Goal: Information Seeking & Learning: Learn about a topic

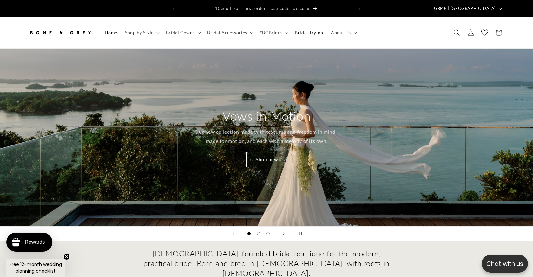
click at [312, 30] on span "Bridal Try-on" at bounding box center [309, 33] width 29 height 6
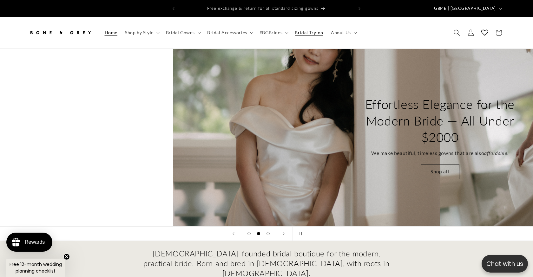
scroll to position [0, 444]
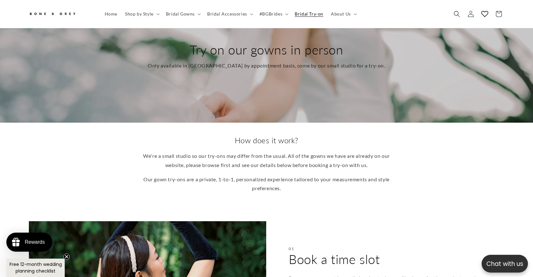
scroll to position [58, 0]
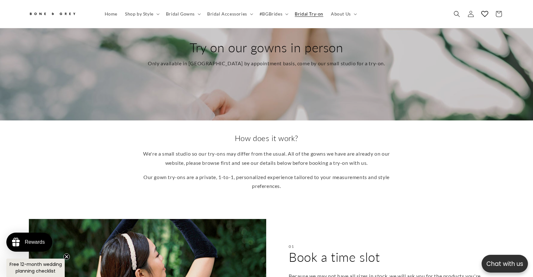
click at [281, 149] on p "We're a small studio so our try-ons may differ from the usual. All of the gowns…" at bounding box center [266, 158] width 247 height 18
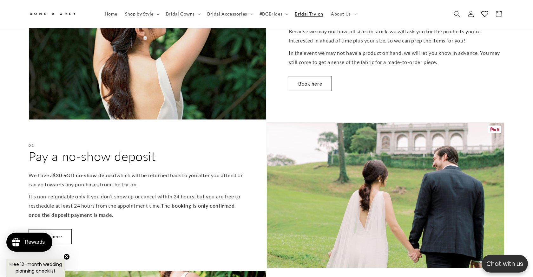
scroll to position [0, 174]
click at [252, 165] on div "02 Pay a no-show deposit We have a $30 SGD no-show deposit which will be return…" at bounding box center [148, 195] width 238 height 146
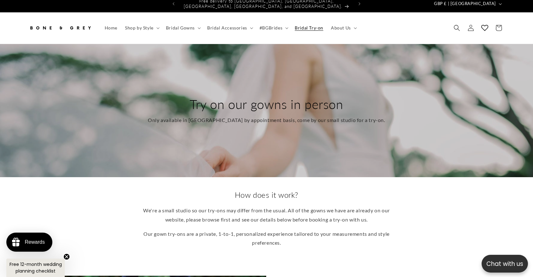
scroll to position [0, 0]
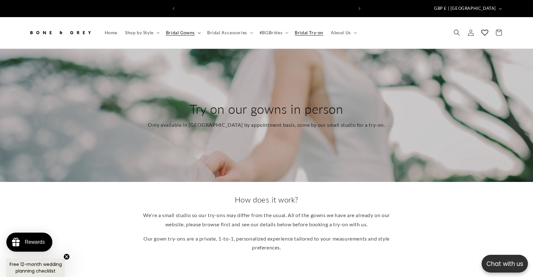
click at [177, 30] on span "Bridal Gowns" at bounding box center [180, 33] width 29 height 6
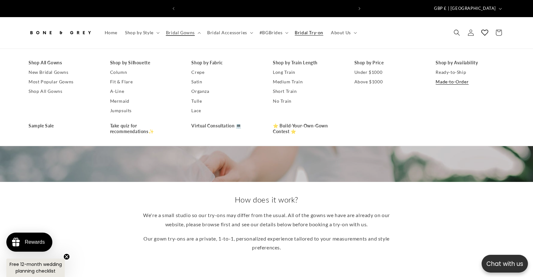
scroll to position [0, 174]
click at [463, 78] on link "Made-to-Order" at bounding box center [469, 82] width 69 height 10
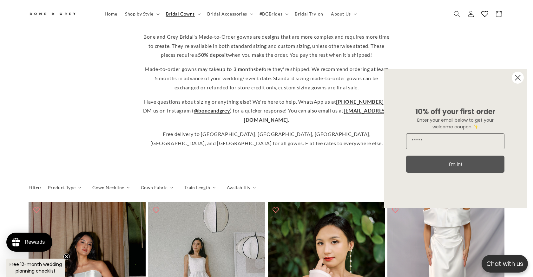
scroll to position [171, 0]
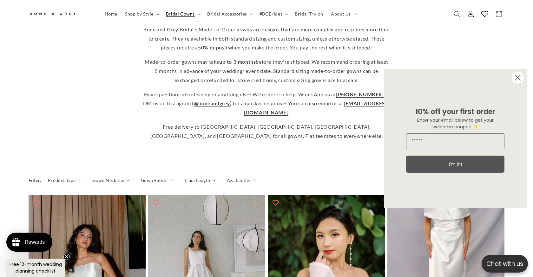
click at [266, 174] on div "Filter: Product Type 0 selected Reset Product Type A-Line (3) A-Line (3 product…" at bounding box center [267, 182] width 476 height 16
click at [518, 77] on circle "Close dialog" at bounding box center [518, 78] width 12 height 12
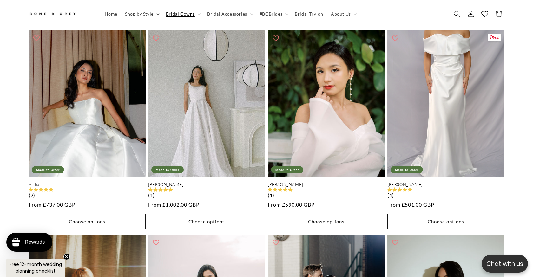
scroll to position [339, 0]
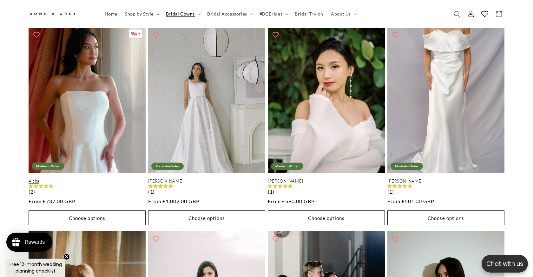
scroll to position [0, 349]
click at [82, 179] on link "Aisha" at bounding box center [87, 181] width 117 height 5
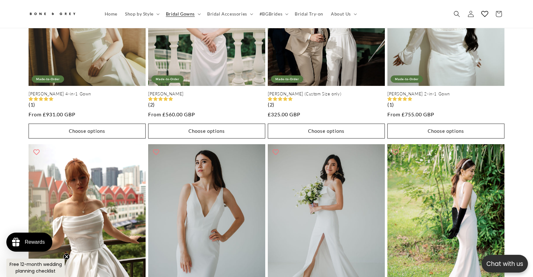
scroll to position [0, 174]
click at [10, 81] on div "Aisha Made-to-Order Aisha (2) Regular price From £737.00 GBP Regular price Sale…" at bounding box center [266, 138] width 533 height 804
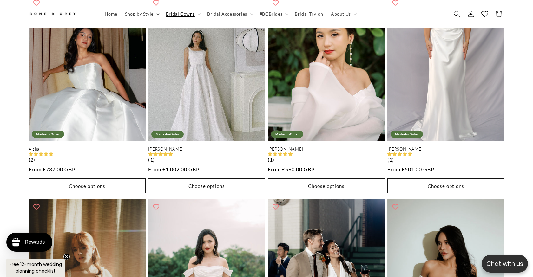
scroll to position [202, 0]
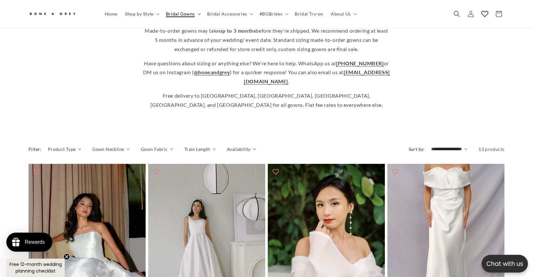
click at [180, 13] on span "Bridal Gowns" at bounding box center [180, 14] width 29 height 6
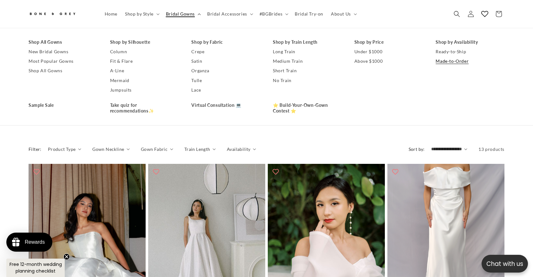
scroll to position [0, 0]
click at [119, 70] on link "A-Line" at bounding box center [144, 71] width 69 height 10
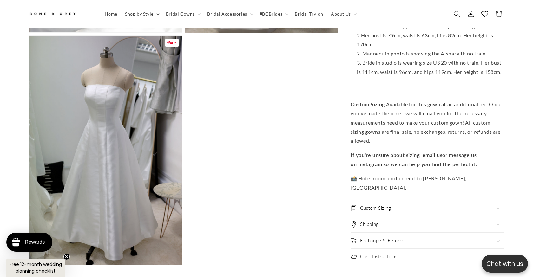
scroll to position [0, 174]
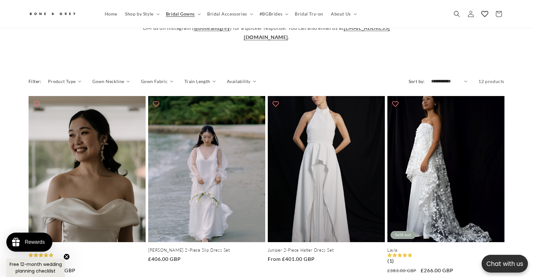
scroll to position [277, 0]
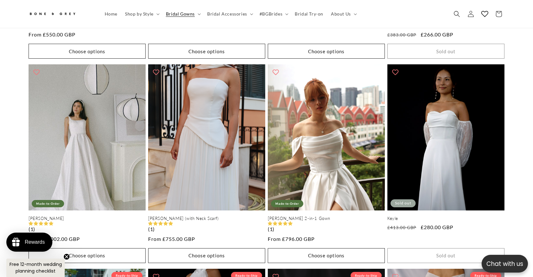
scroll to position [0, 174]
click at [16, 170] on div "Sloane Sloane (1) Regular price From £550.00 GBP Regular price Sale price From …" at bounding box center [266, 165] width 507 height 611
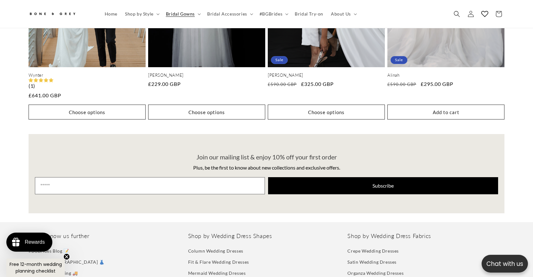
scroll to position [0, 0]
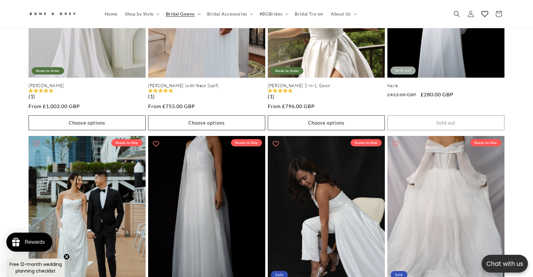
click at [19, 135] on div "Sloane Sloane (1) Regular price From £550.00 GBP Regular price Sale price From …" at bounding box center [266, 32] width 507 height 611
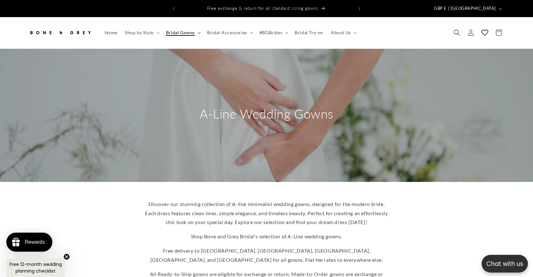
click at [182, 30] on span "Bridal Gowns" at bounding box center [180, 33] width 29 height 6
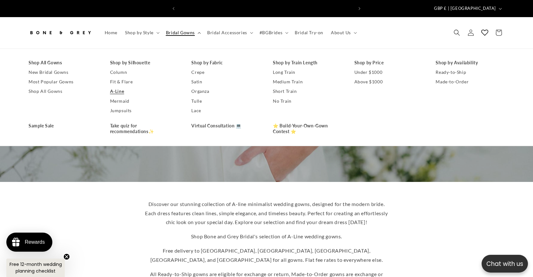
scroll to position [0, 349]
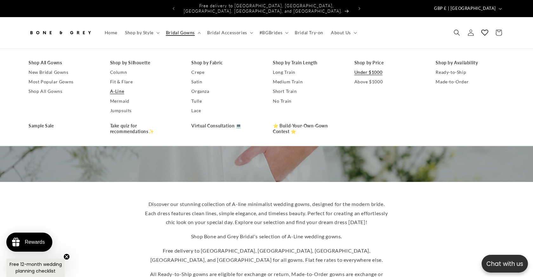
click at [362, 68] on link "Under $1000" at bounding box center [388, 73] width 69 height 10
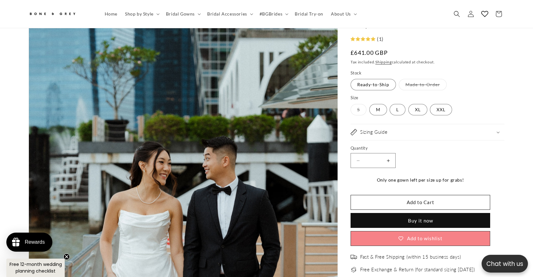
scroll to position [55, 0]
click at [355, 111] on label "S Variant sold out or unavailable" at bounding box center [358, 109] width 16 height 11
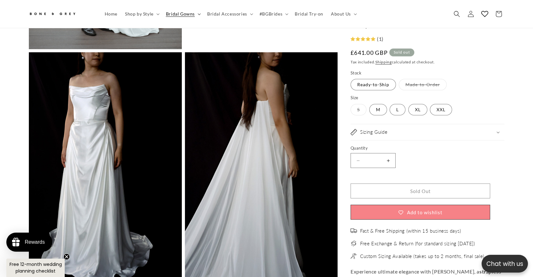
scroll to position [0, 174]
click at [183, 15] on span "Bridal Gowns" at bounding box center [180, 14] width 29 height 6
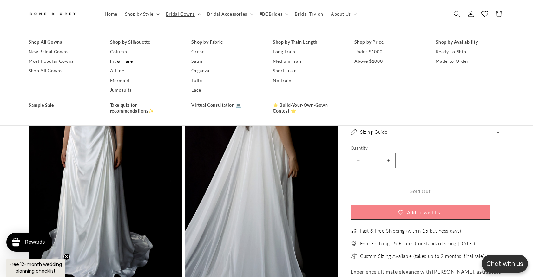
click at [132, 57] on link "Fit & Flare" at bounding box center [144, 61] width 69 height 10
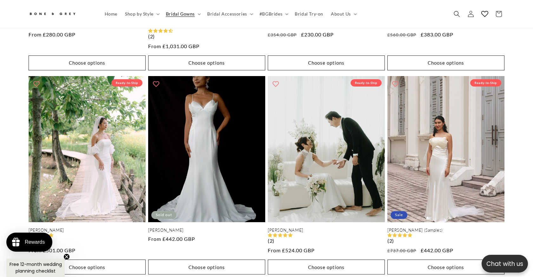
scroll to position [723, 0]
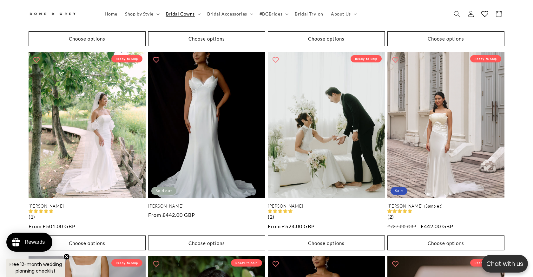
click at [10, 121] on div "Mona Ready-to-Ship Mona (4) Regular price From £560.00 GBP Regular price Sale p…" at bounding box center [266, 50] width 533 height 815
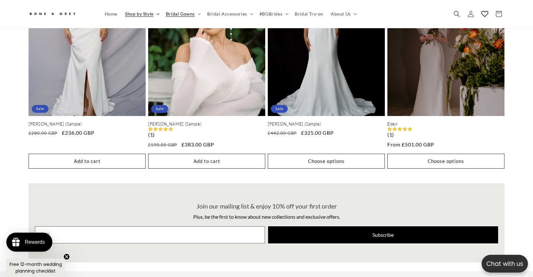
scroll to position [0, 349]
click at [145, 15] on span "Shop by Style" at bounding box center [139, 14] width 29 height 6
click at [178, 18] on summary "Bridal Gowns" at bounding box center [182, 13] width 41 height 13
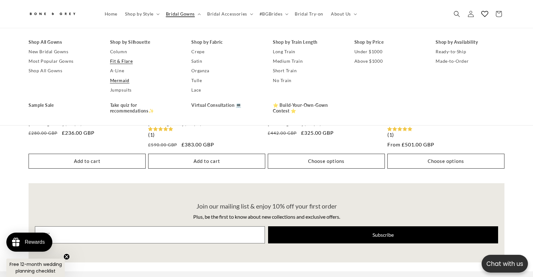
scroll to position [0, 0]
click at [66, 71] on link "Shop All Gowns" at bounding box center [63, 71] width 69 height 10
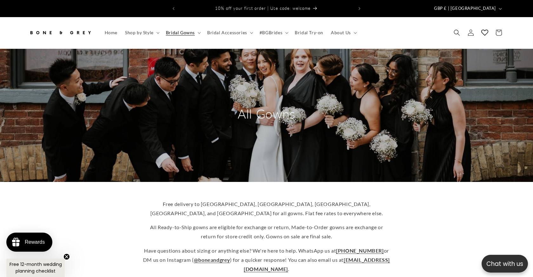
click at [15, 182] on div "Free delivery to [GEOGRAPHIC_DATA], [GEOGRAPHIC_DATA], [GEOGRAPHIC_DATA], [GEOG…" at bounding box center [266, 239] width 533 height 114
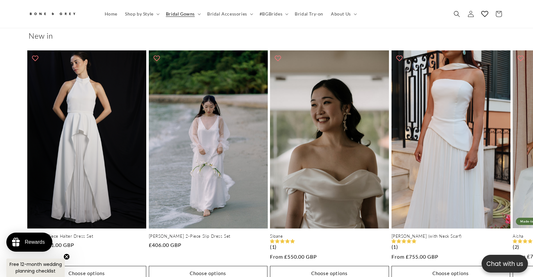
scroll to position [273, 0]
click at [11, 181] on ul "Juniper 2-Piece Halter Dress Set Juniper 2-Piece Halter Dress Set Regular price…" at bounding box center [266, 167] width 533 height 237
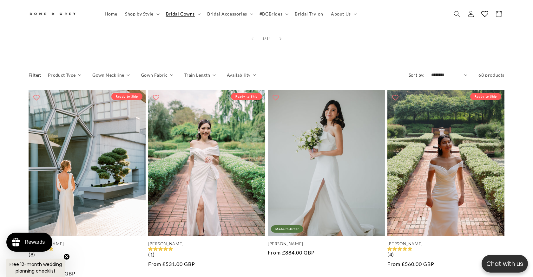
scroll to position [0, 174]
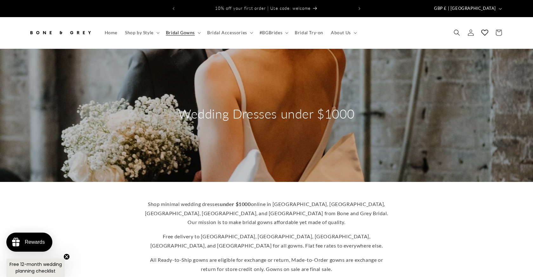
click at [440, 78] on div "Wedding Dresses under $1000" at bounding box center [266, 115] width 507 height 133
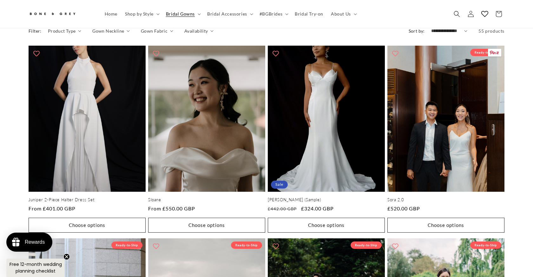
scroll to position [316, 0]
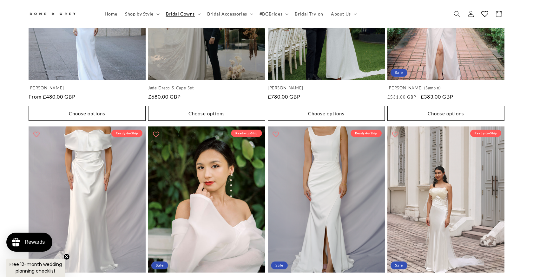
scroll to position [626, 0]
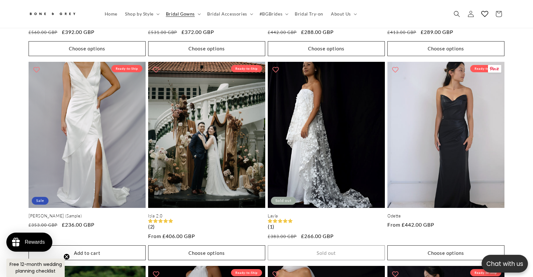
scroll to position [0, 174]
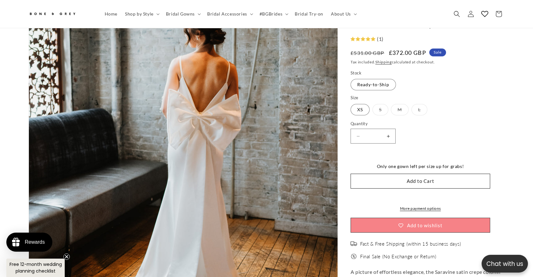
scroll to position [0, 349]
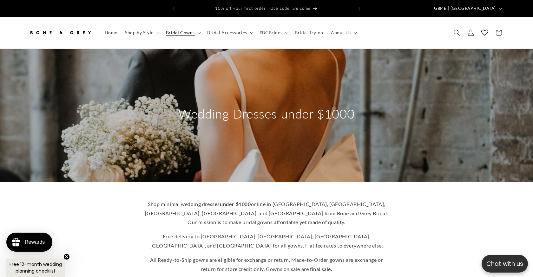
click at [86, 208] on div "Shop minimal wedding dresses under $1000 online in [GEOGRAPHIC_DATA], [GEOGRAPH…" at bounding box center [266, 253] width 507 height 117
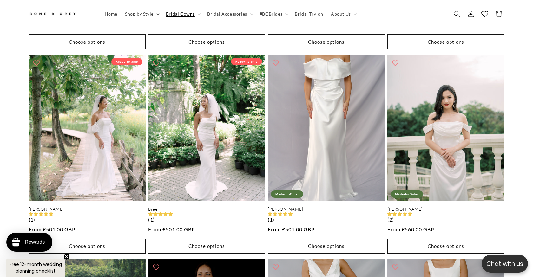
scroll to position [0, 174]
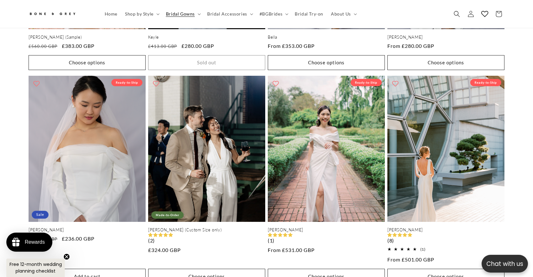
click at [19, 58] on div "[PERSON_NAME] Ready-to-Ship [PERSON_NAME] (1) Regular price From £583.00 GBP Re…" at bounding box center [266, 100] width 507 height 1252
